Goal: Check status: Check status

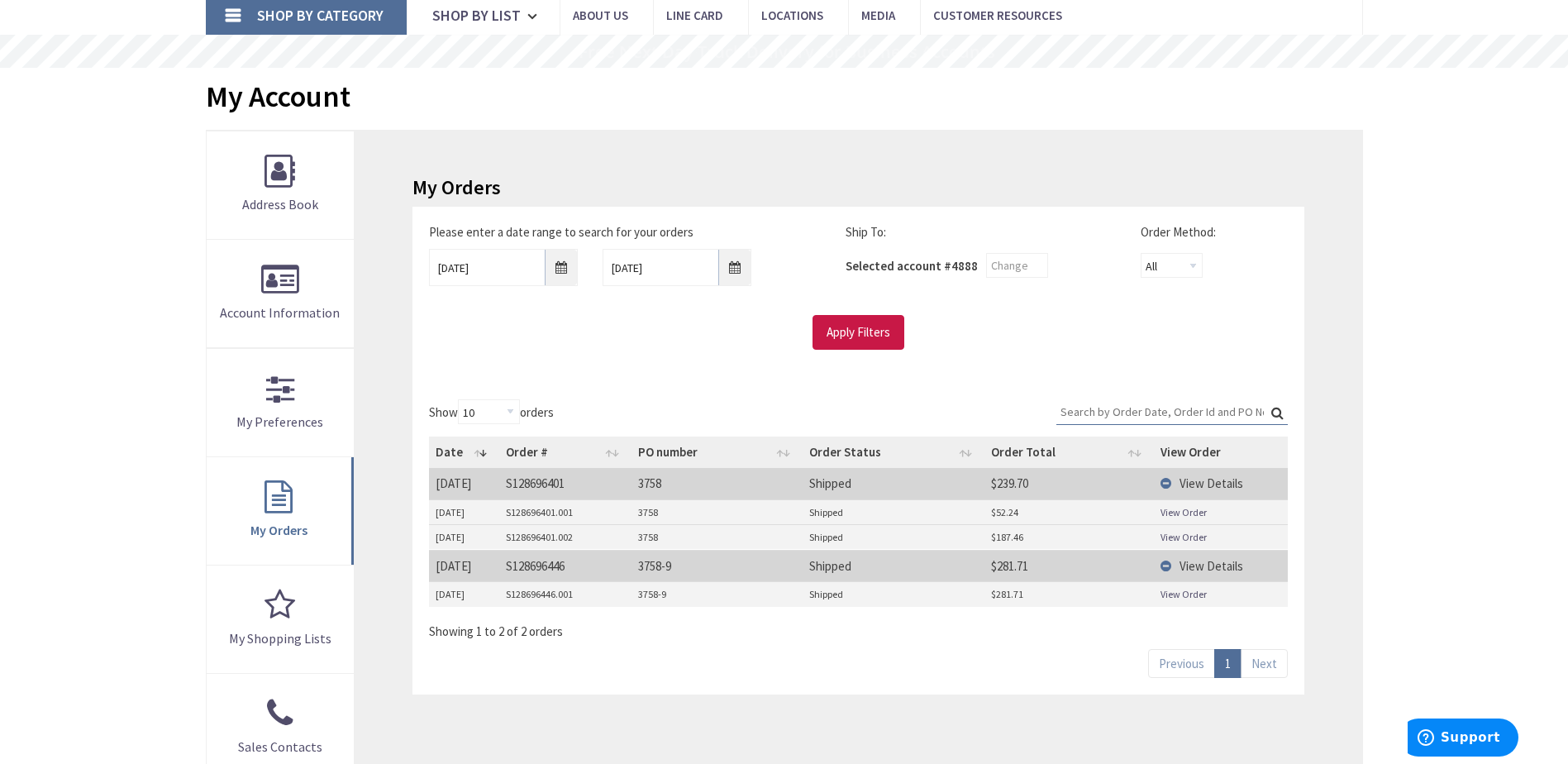
scroll to position [166, 0]
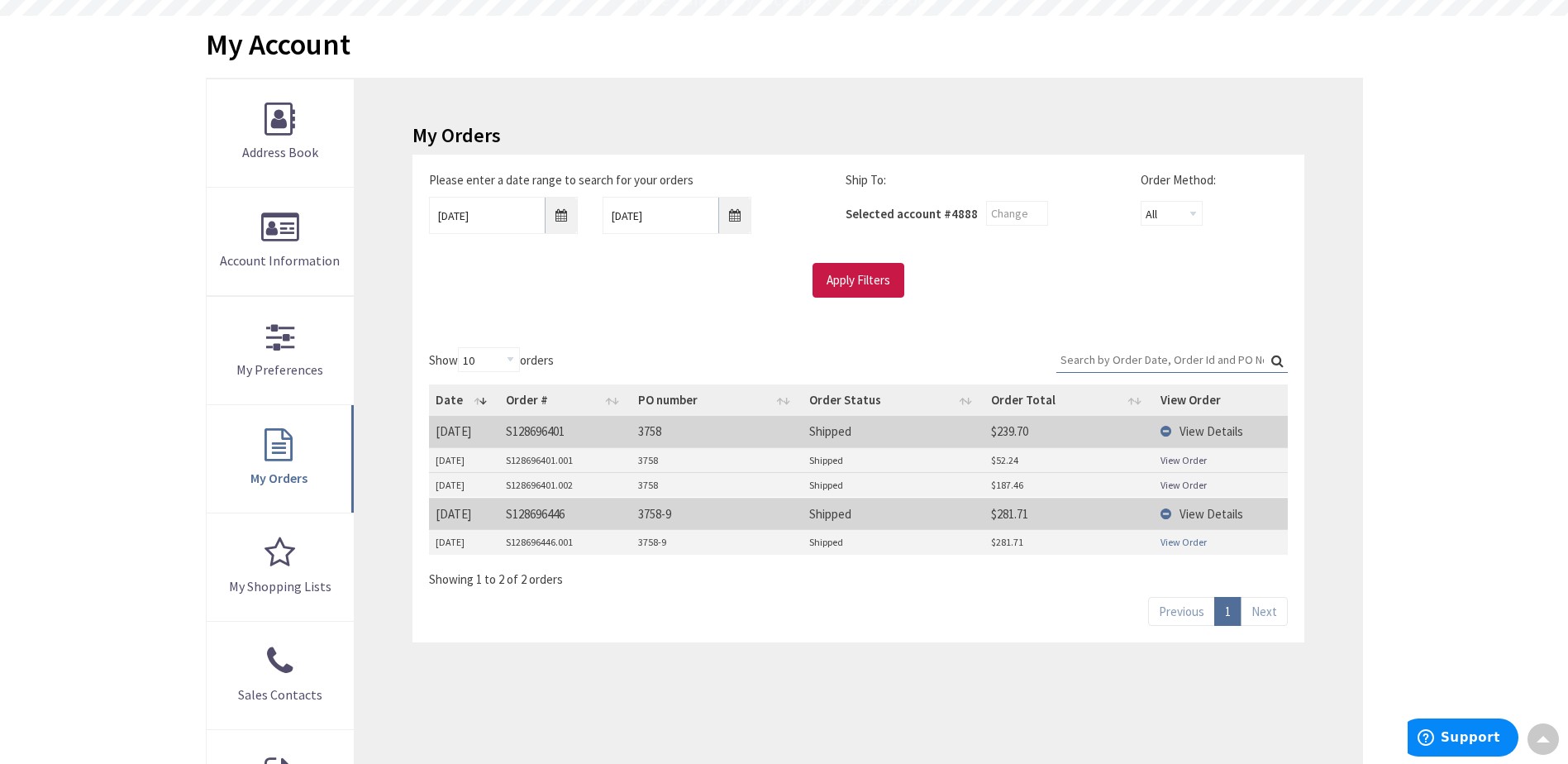
click at [1198, 543] on link "View Order" at bounding box center [1184, 542] width 46 height 14
click at [1187, 483] on link "View Order" at bounding box center [1184, 484] width 46 height 14
click at [1164, 458] on link "View Order" at bounding box center [1184, 459] width 46 height 14
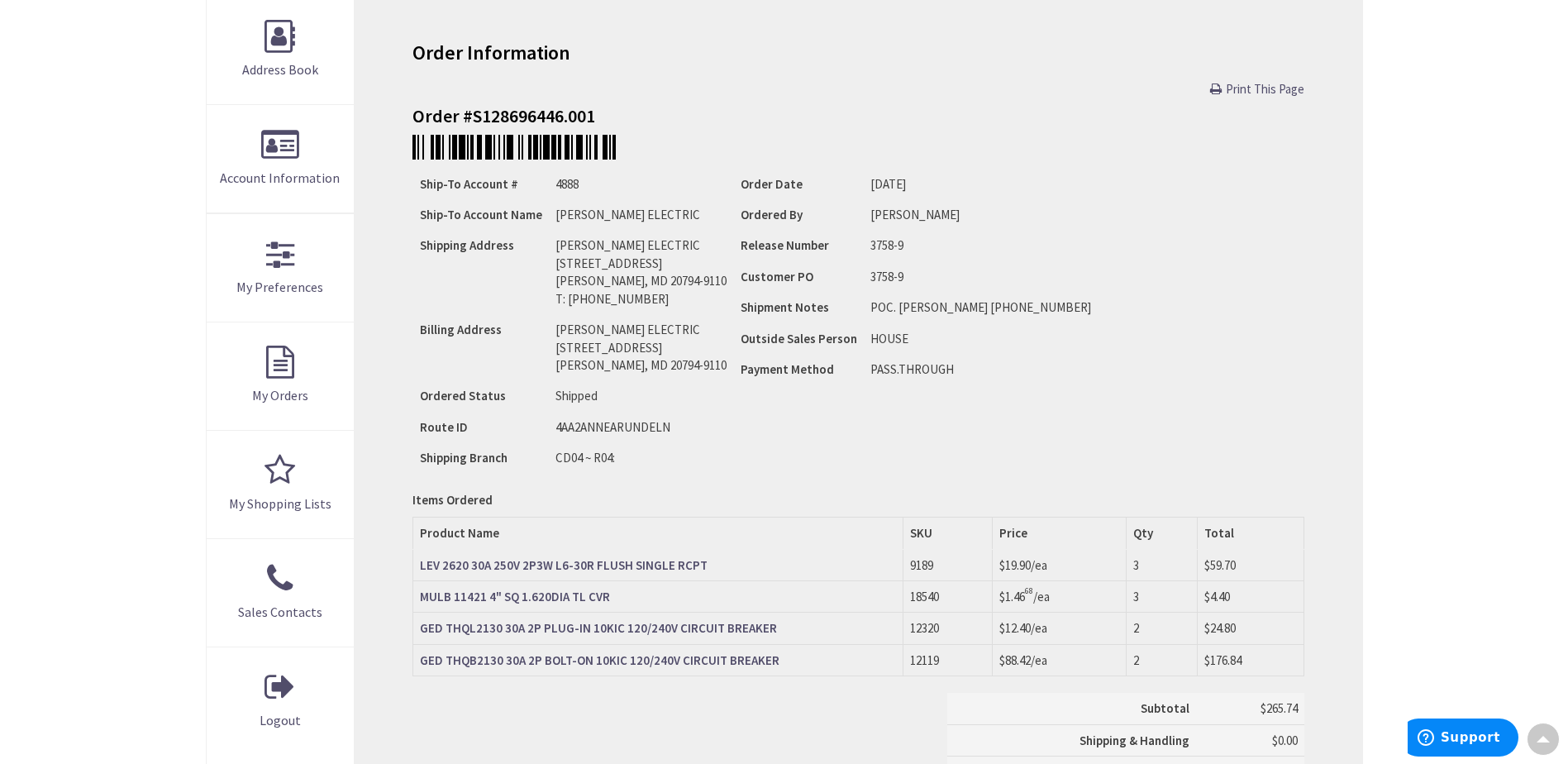
click at [595, 596] on strong "MULB 11421 4" SQ 1.620DIA TL CVR" at bounding box center [515, 596] width 190 height 16
click at [550, 590] on strong "MULB 11421 4" SQ 1.620DIA TL CVR" at bounding box center [515, 596] width 190 height 16
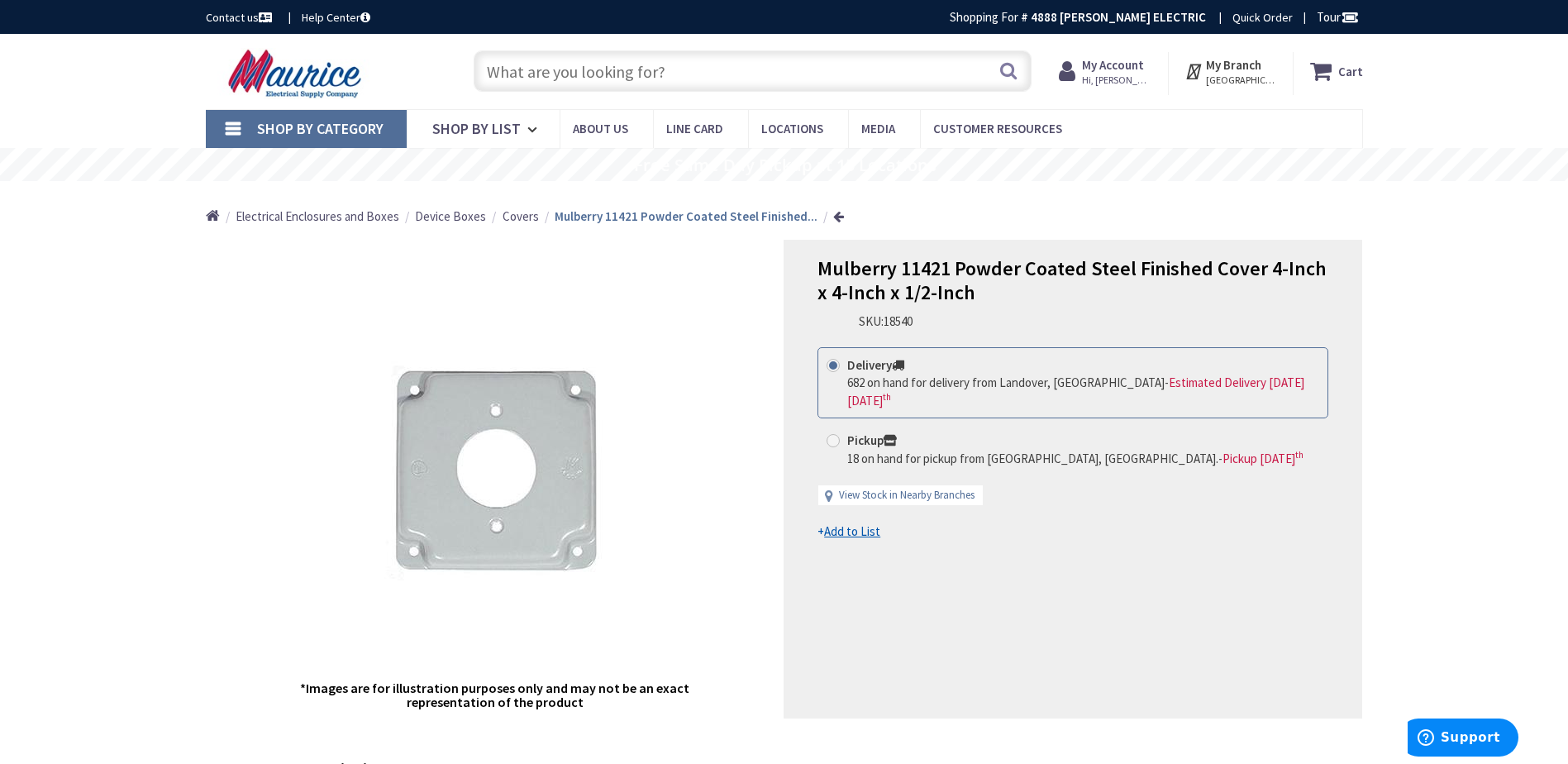
drag, startPoint x: 1178, startPoint y: 265, endPoint x: 1102, endPoint y: 243, distance: 79.1
